Goal: Information Seeking & Learning: Learn about a topic

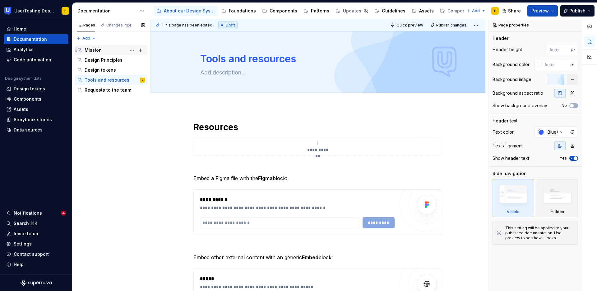
click at [92, 50] on div "Mission" at bounding box center [93, 50] width 17 height 6
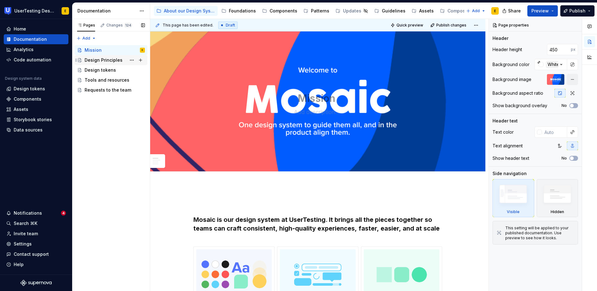
click at [96, 59] on div "Design Principles" at bounding box center [104, 60] width 38 height 6
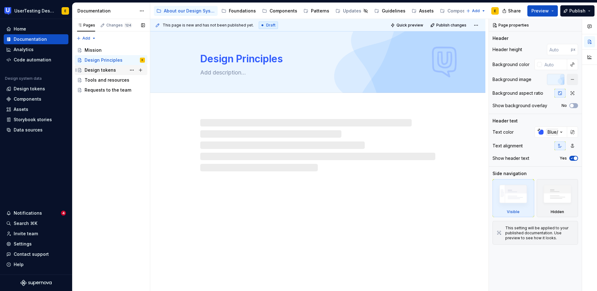
click at [98, 71] on div "Design tokens" at bounding box center [100, 70] width 31 height 6
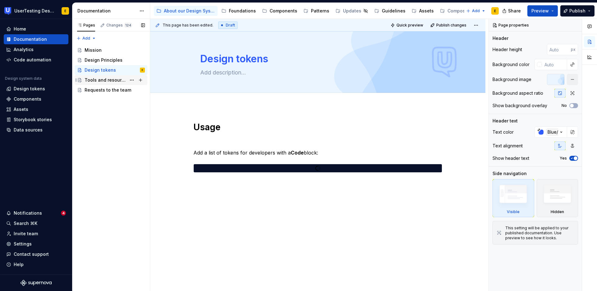
click at [97, 83] on div "Tools and resources" at bounding box center [115, 80] width 60 height 9
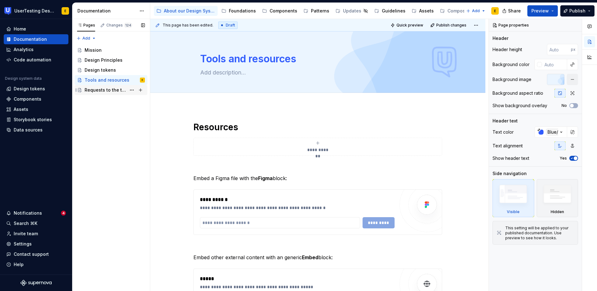
click at [97, 88] on div "Requests to the team" at bounding box center [106, 90] width 42 height 6
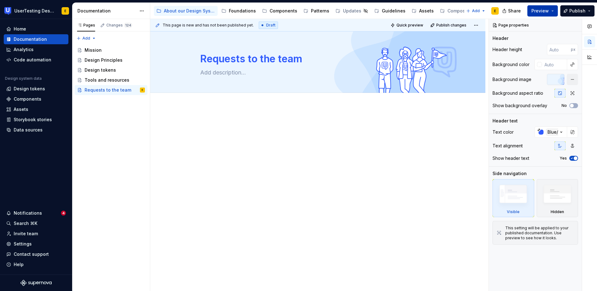
click at [552, 9] on button "Preview" at bounding box center [543, 10] width 30 height 11
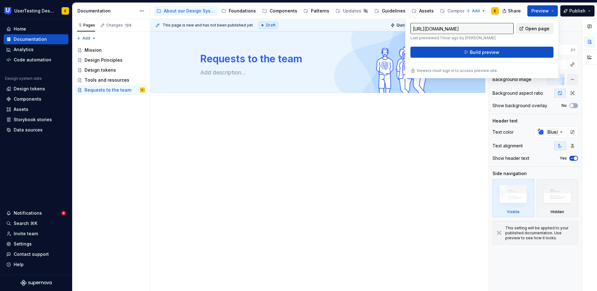
click at [537, 28] on span "Open page" at bounding box center [538, 29] width 24 height 6
click at [285, 10] on div "Components" at bounding box center [284, 11] width 28 height 6
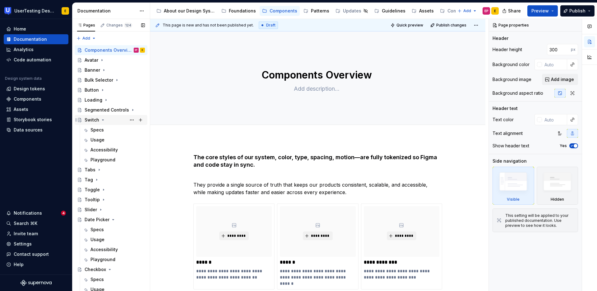
click at [103, 119] on icon "Page tree" at bounding box center [103, 119] width 5 height 5
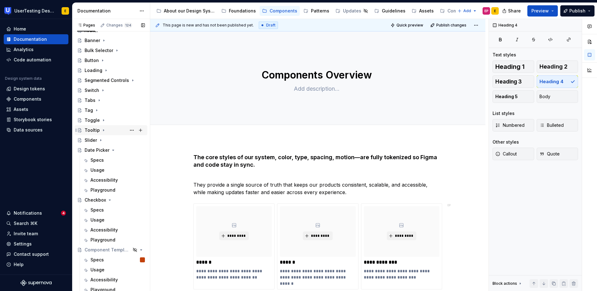
scroll to position [32, 0]
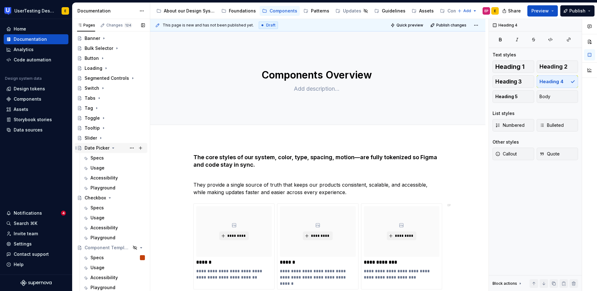
click at [113, 148] on icon "Page tree" at bounding box center [113, 147] width 5 height 5
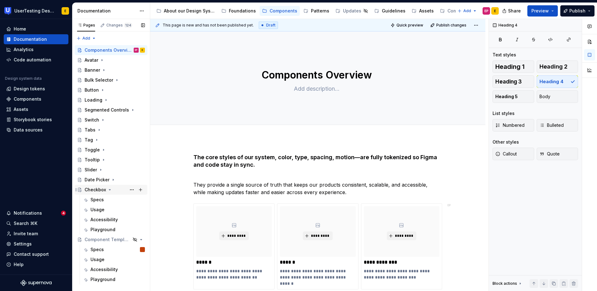
click at [110, 190] on icon "Page tree" at bounding box center [109, 189] width 5 height 5
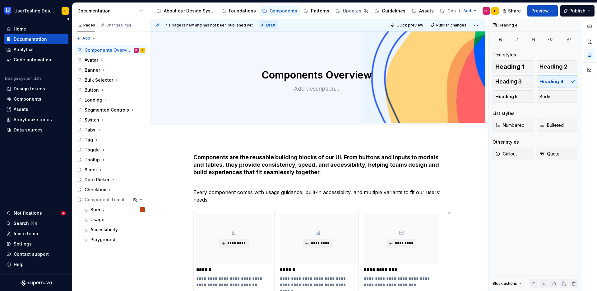
type textarea "*"
